Goal: Information Seeking & Learning: Learn about a topic

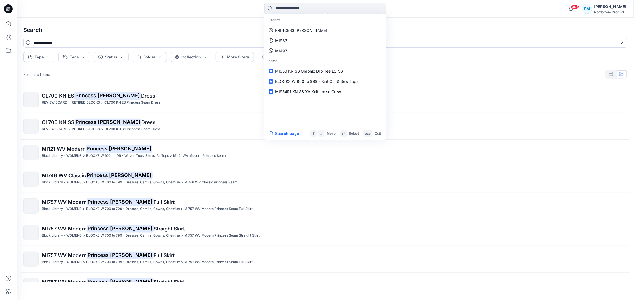
scroll to position [16, 0]
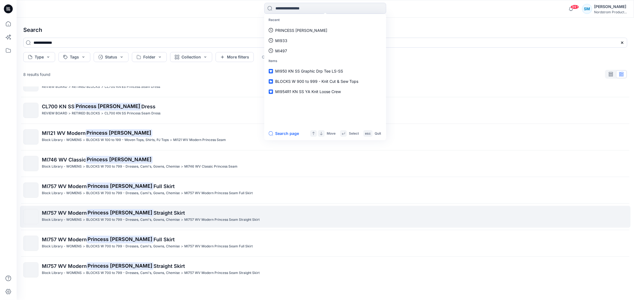
click at [57, 215] on span "MI757 WV Modern" at bounding box center [64, 213] width 45 height 6
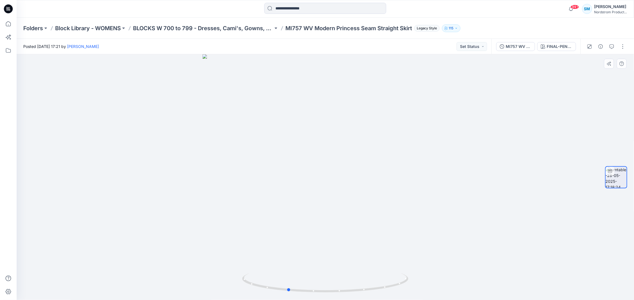
drag, startPoint x: 368, startPoint y: 134, endPoint x: 330, endPoint y: 142, distance: 38.5
click at [330, 142] on div at bounding box center [325, 177] width 617 height 246
drag, startPoint x: 322, startPoint y: 140, endPoint x: 219, endPoint y: 141, distance: 103.0
click at [219, 141] on div at bounding box center [325, 177] width 617 height 246
drag, startPoint x: 340, startPoint y: 101, endPoint x: 336, endPoint y: 206, distance: 104.8
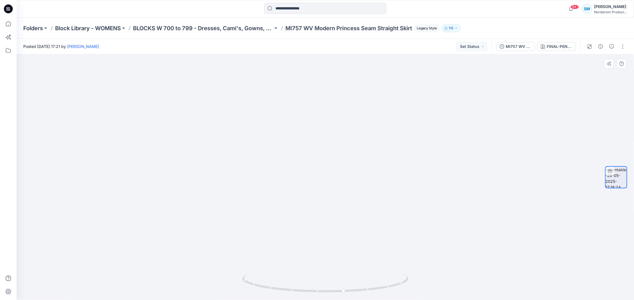
click at [334, 206] on img at bounding box center [325, 171] width 438 height 258
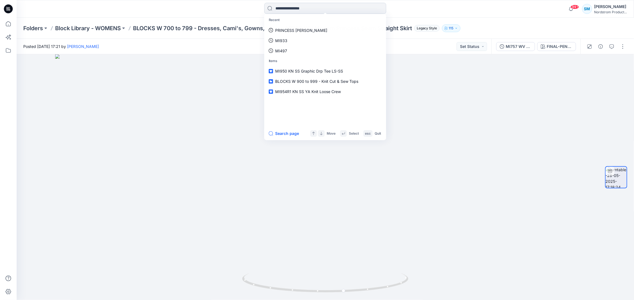
click at [296, 12] on input at bounding box center [325, 8] width 122 height 11
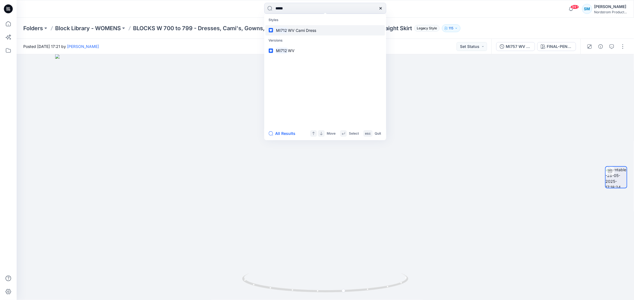
type input "*****"
click at [310, 27] on p "MI712 WV Cami Dress" at bounding box center [295, 30] width 41 height 6
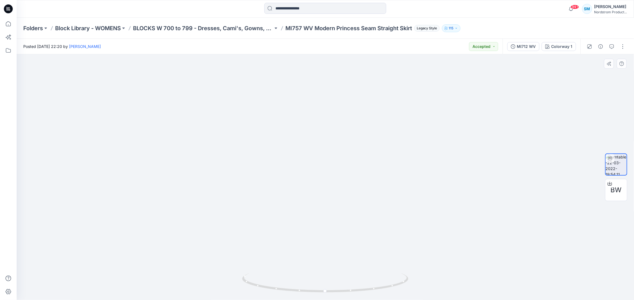
drag, startPoint x: 409, startPoint y: 106, endPoint x: 397, endPoint y: 110, distance: 11.9
click at [397, 110] on img at bounding box center [325, 124] width 462 height 353
drag, startPoint x: 370, startPoint y: 143, endPoint x: 355, endPoint y: 147, distance: 15.5
click at [355, 147] on img at bounding box center [325, 126] width 462 height 347
drag, startPoint x: 362, startPoint y: 229, endPoint x: 346, endPoint y: 232, distance: 15.7
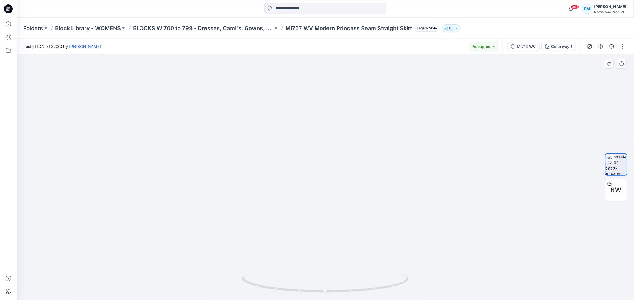
click at [346, 232] on img at bounding box center [325, 130] width 462 height 340
drag, startPoint x: 382, startPoint y: 279, endPoint x: 451, endPoint y: 245, distance: 76.9
click at [451, 245] on div at bounding box center [325, 177] width 617 height 246
drag, startPoint x: 350, startPoint y: 142, endPoint x: 337, endPoint y: 146, distance: 12.9
click at [337, 146] on img at bounding box center [325, 132] width 462 height 337
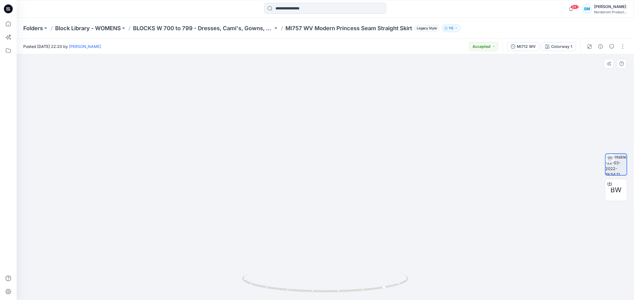
drag, startPoint x: 417, startPoint y: 150, endPoint x: 383, endPoint y: 154, distance: 34.3
click at [384, 157] on img at bounding box center [325, 135] width 462 height 329
drag, startPoint x: 353, startPoint y: 114, endPoint x: 327, endPoint y: 118, distance: 26.1
click at [327, 118] on img at bounding box center [325, 137] width 462 height 325
click at [310, 7] on input at bounding box center [325, 8] width 122 height 11
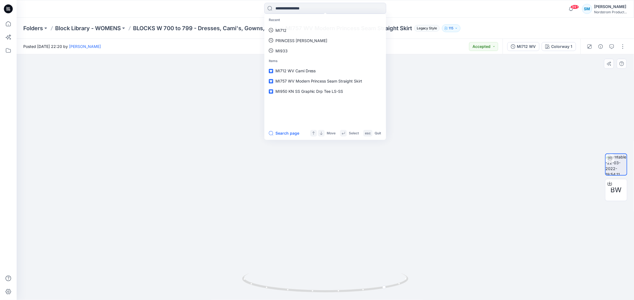
click at [192, 104] on img at bounding box center [325, 138] width 462 height 325
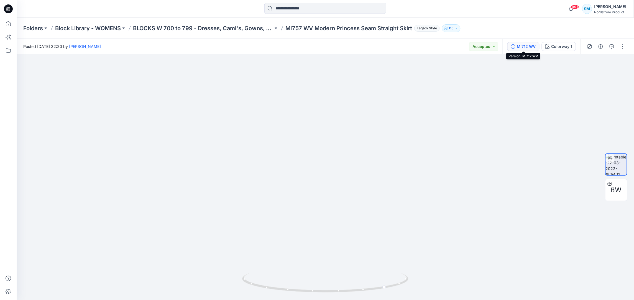
click at [526, 46] on div "MI712 WV" at bounding box center [526, 46] width 19 height 6
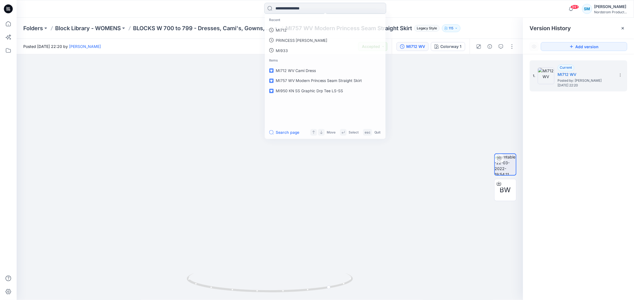
click at [297, 8] on input at bounding box center [325, 8] width 122 height 11
type input "**********"
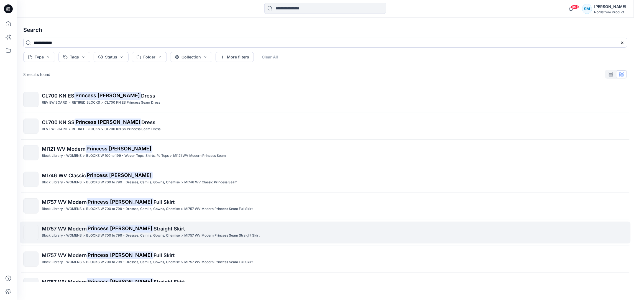
click at [92, 229] on mark "Princess [PERSON_NAME]" at bounding box center [120, 229] width 67 height 8
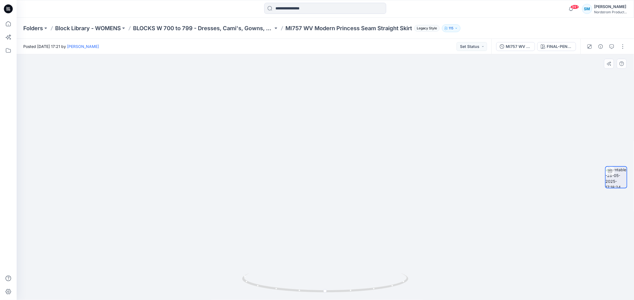
drag, startPoint x: 376, startPoint y: 111, endPoint x: 363, endPoint y: 118, distance: 14.4
click at [363, 118] on img at bounding box center [325, 137] width 414 height 327
drag, startPoint x: 396, startPoint y: 208, endPoint x: 363, endPoint y: 215, distance: 34.2
click at [363, 215] on img at bounding box center [325, 142] width 414 height 317
drag, startPoint x: 394, startPoint y: 287, endPoint x: 271, endPoint y: 288, distance: 122.2
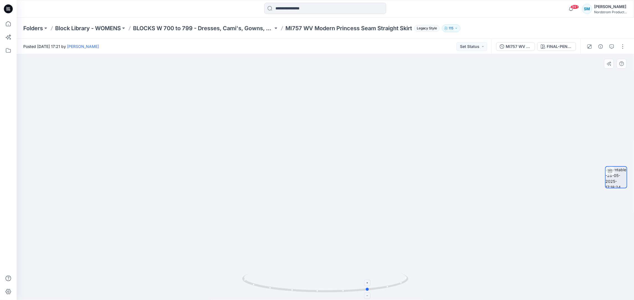
click at [271, 288] on icon at bounding box center [326, 283] width 168 height 21
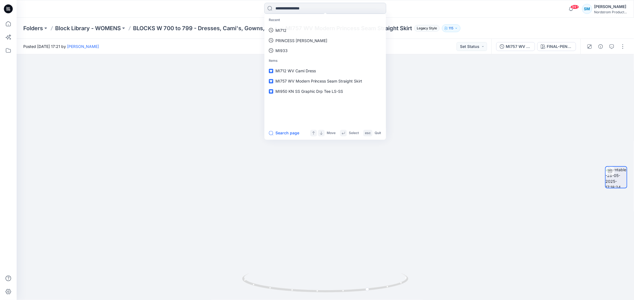
click at [287, 9] on input at bounding box center [325, 8] width 122 height 11
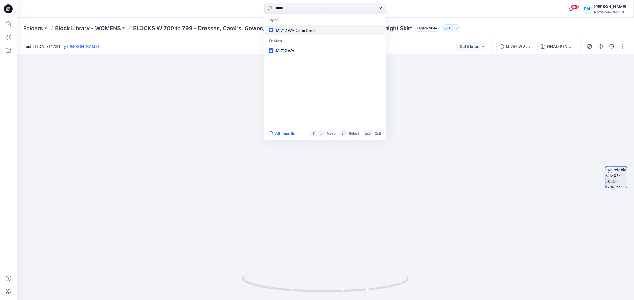
type input "*****"
click at [303, 33] on p "MI712 WV Cami Dress" at bounding box center [295, 30] width 41 height 6
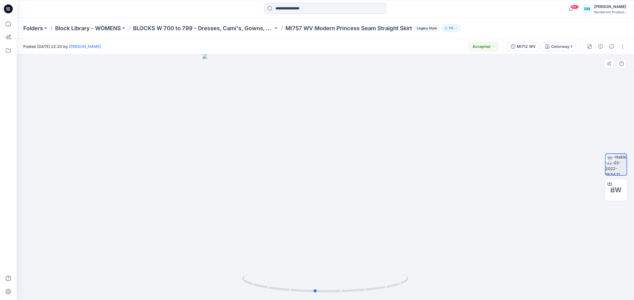
drag, startPoint x: 350, startPoint y: 167, endPoint x: 340, endPoint y: 169, distance: 10.4
click at [340, 169] on div at bounding box center [325, 177] width 617 height 246
drag, startPoint x: 356, startPoint y: 114, endPoint x: 347, endPoint y: 114, distance: 9.4
click at [343, 117] on img at bounding box center [325, 142] width 390 height 315
drag, startPoint x: 324, startPoint y: 109, endPoint x: 296, endPoint y: 115, distance: 28.1
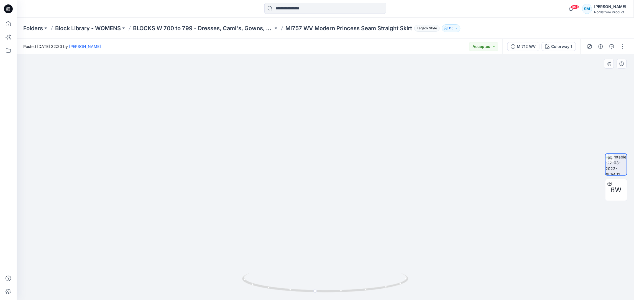
click at [296, 115] on img at bounding box center [325, 147] width 390 height 307
drag, startPoint x: 402, startPoint y: 146, endPoint x: 385, endPoint y: 155, distance: 19.5
click at [385, 155] on img at bounding box center [325, 151] width 390 height 297
drag, startPoint x: 405, startPoint y: 280, endPoint x: 374, endPoint y: 284, distance: 31.3
click at [374, 284] on icon at bounding box center [326, 283] width 168 height 21
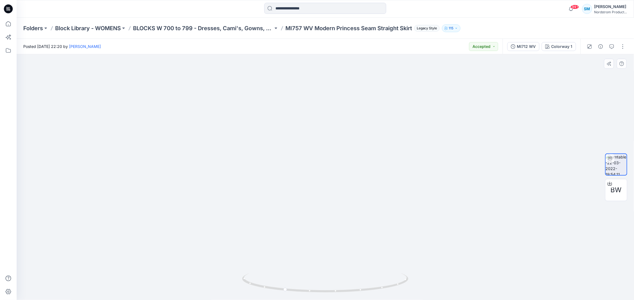
drag, startPoint x: 260, startPoint y: 223, endPoint x: 266, endPoint y: 223, distance: 5.8
click at [266, 223] on img at bounding box center [325, 152] width 390 height 296
drag, startPoint x: 285, startPoint y: 282, endPoint x: 350, endPoint y: 279, distance: 64.3
click at [350, 279] on div at bounding box center [325, 286] width 166 height 28
drag, startPoint x: 302, startPoint y: 153, endPoint x: 333, endPoint y: 166, distance: 33.4
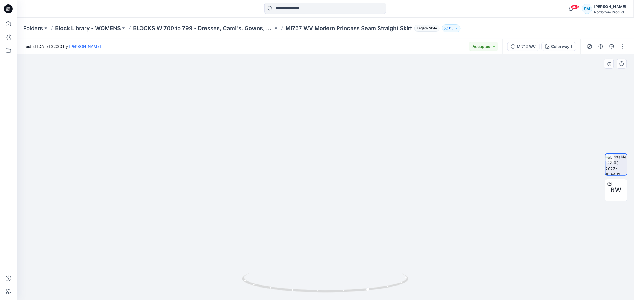
click at [333, 166] on img at bounding box center [325, 158] width 390 height 283
drag, startPoint x: 269, startPoint y: 152, endPoint x: 281, endPoint y: 158, distance: 13.9
click at [319, 157] on img at bounding box center [325, 161] width 390 height 278
drag, startPoint x: 245, startPoint y: 244, endPoint x: 268, endPoint y: 253, distance: 24.7
click at [268, 253] on img at bounding box center [325, 166] width 390 height 269
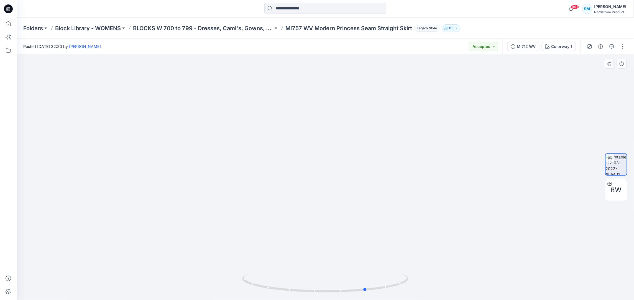
drag, startPoint x: 245, startPoint y: 279, endPoint x: 238, endPoint y: 280, distance: 7.1
click at [238, 280] on div at bounding box center [325, 177] width 617 height 246
